Goal: Task Accomplishment & Management: Manage account settings

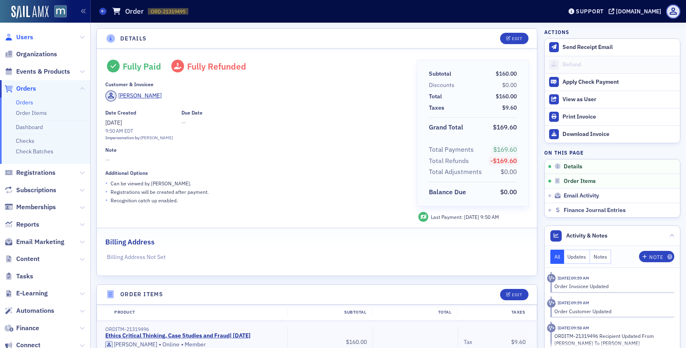
click at [32, 37] on span "Users" at bounding box center [24, 37] width 17 height 9
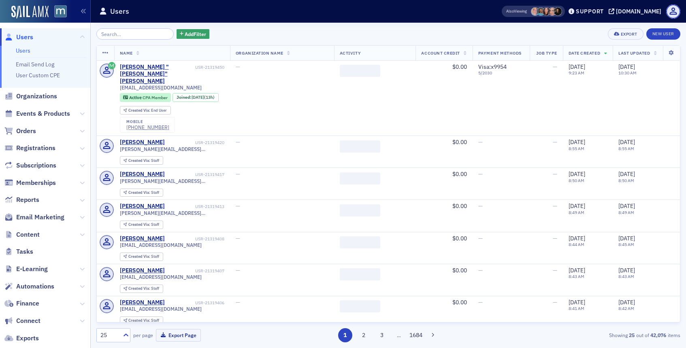
click at [133, 34] on input "search" at bounding box center [134, 33] width 77 height 11
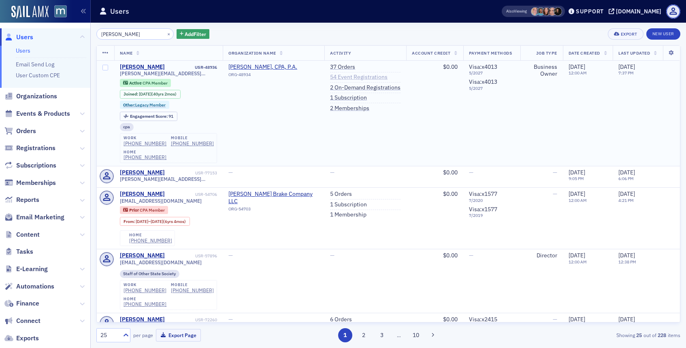
type input "[PERSON_NAME]"
click at [352, 78] on link "54 Event Registrations" at bounding box center [359, 77] width 58 height 7
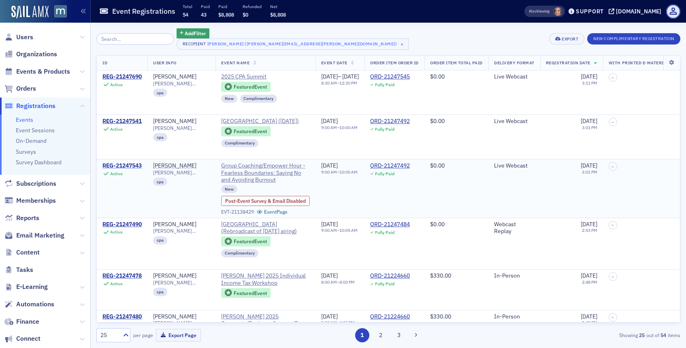
click at [118, 165] on div "REG-21247543" at bounding box center [122, 165] width 39 height 7
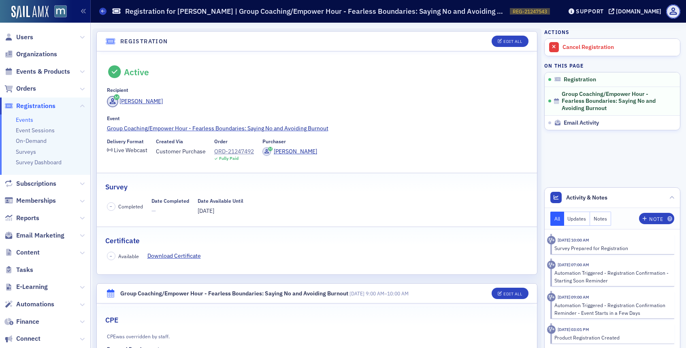
click at [511, 34] on header "Registration Edit All" at bounding box center [317, 42] width 440 height 20
click at [507, 38] on button "Edit All" at bounding box center [510, 41] width 36 height 11
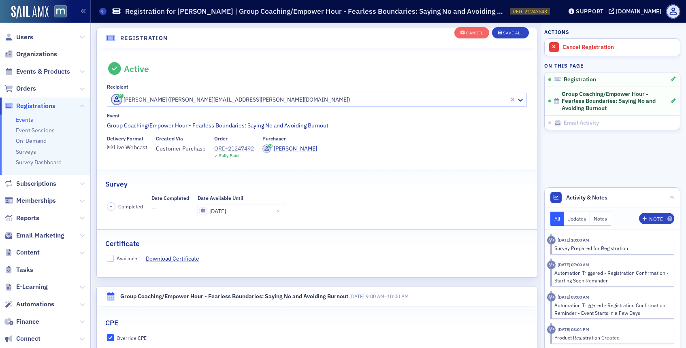
scroll to position [21, 0]
click at [110, 256] on input "Available" at bounding box center [110, 257] width 7 height 7
checkbox input "true"
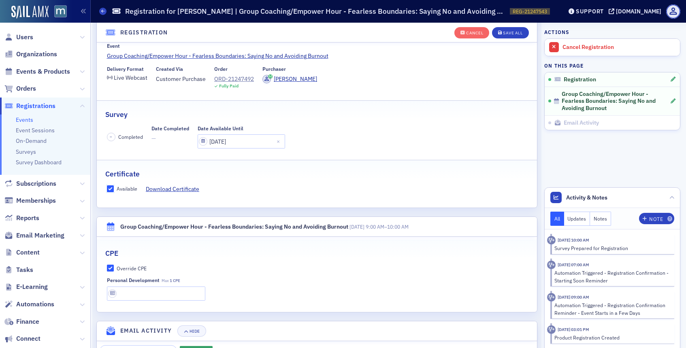
scroll to position [127, 0]
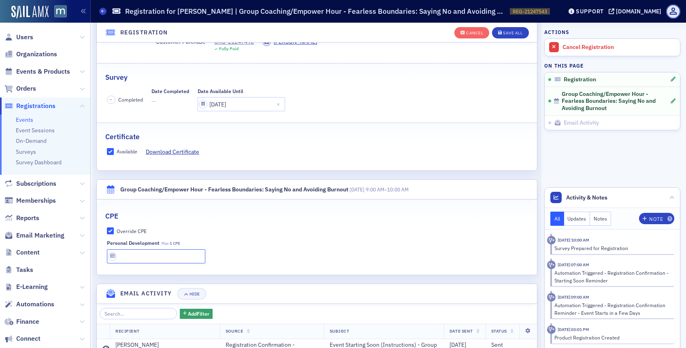
click at [143, 261] on input "text" at bounding box center [156, 257] width 99 height 14
type input "1 CPE"
click at [513, 32] on div "Save All" at bounding box center [512, 33] width 19 height 4
